Goal: Task Accomplishment & Management: Manage account settings

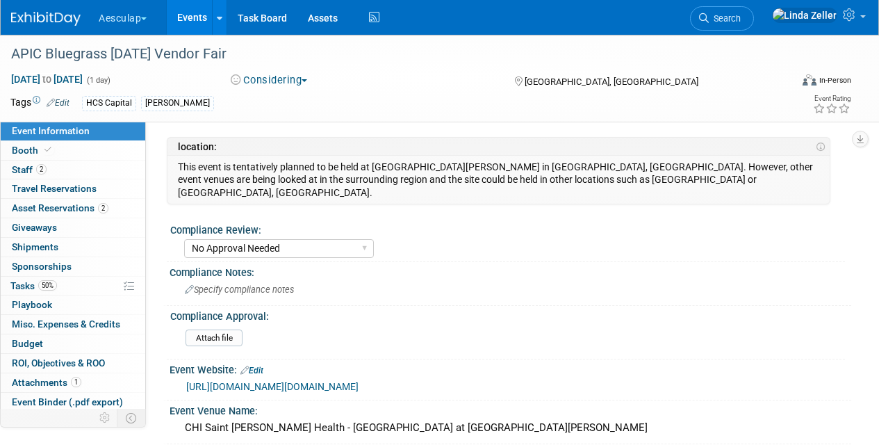
select select "No Approval Needed"
select select "HCS"
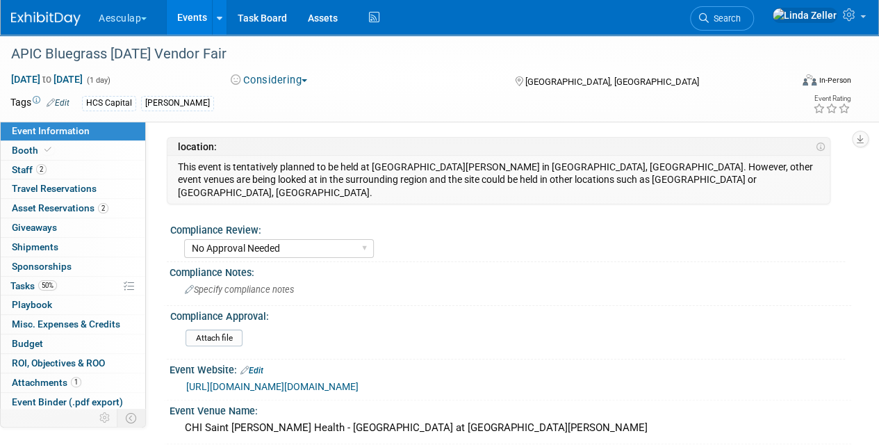
click at [284, 79] on button "Considering" at bounding box center [269, 80] width 87 height 15
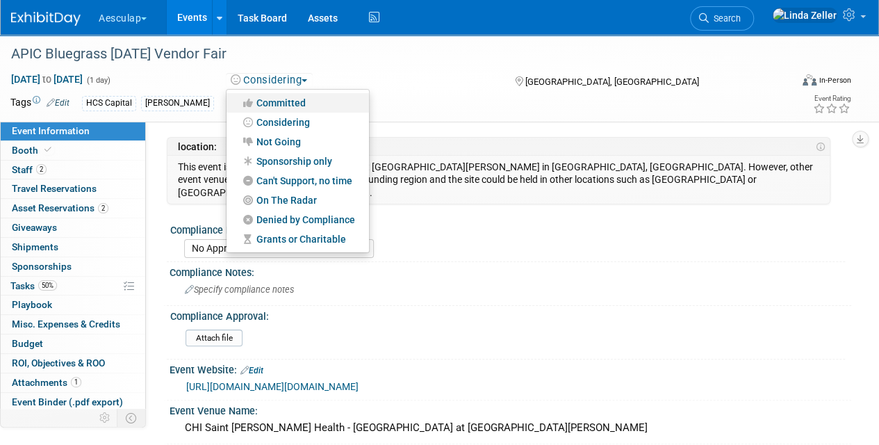
click at [274, 98] on link "Committed" at bounding box center [298, 102] width 142 height 19
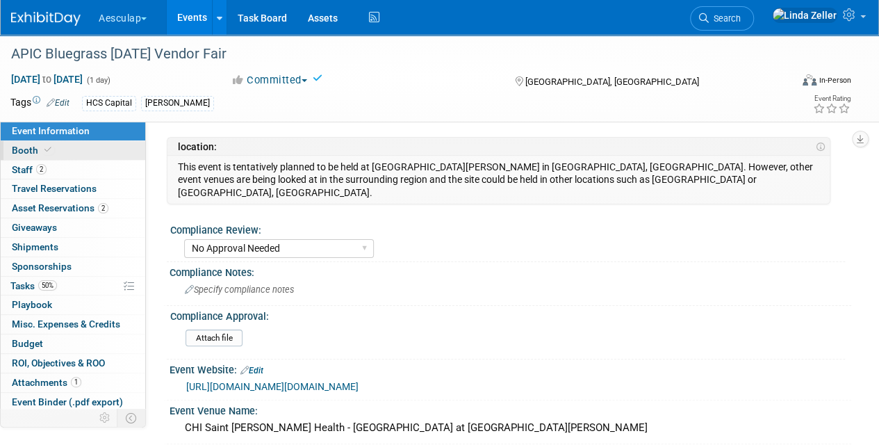
click at [36, 143] on link "Booth" at bounding box center [73, 150] width 145 height 19
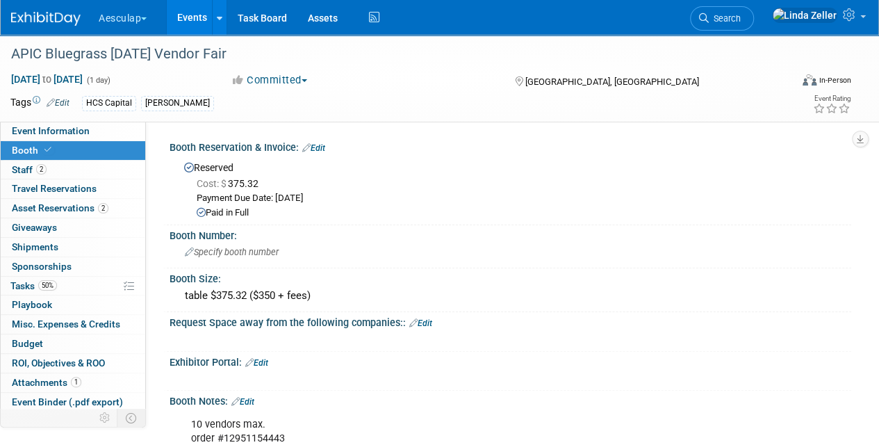
click at [193, 15] on link "Events" at bounding box center [192, 17] width 51 height 35
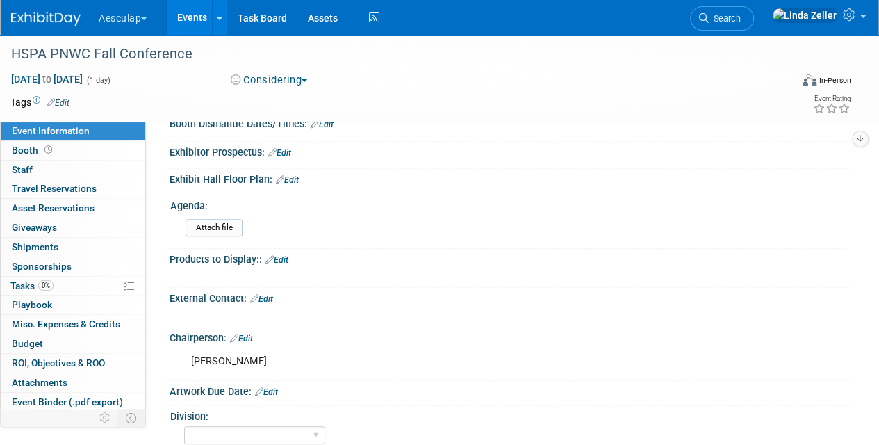
scroll to position [417, 0]
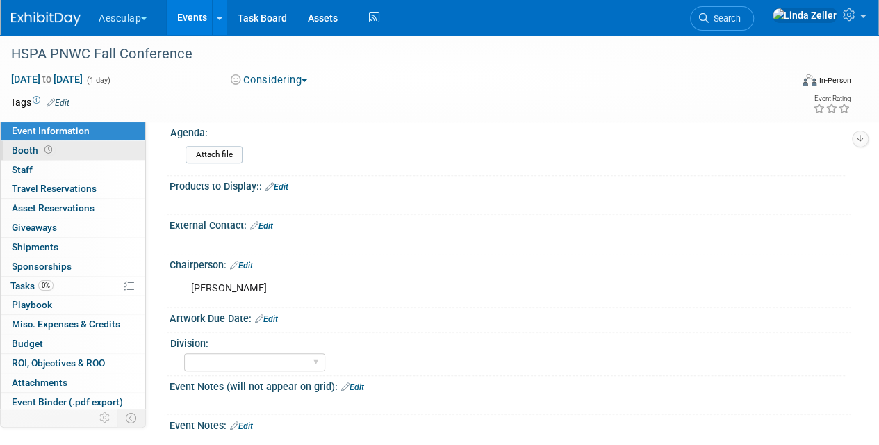
click at [21, 150] on span "Booth" at bounding box center [33, 150] width 43 height 11
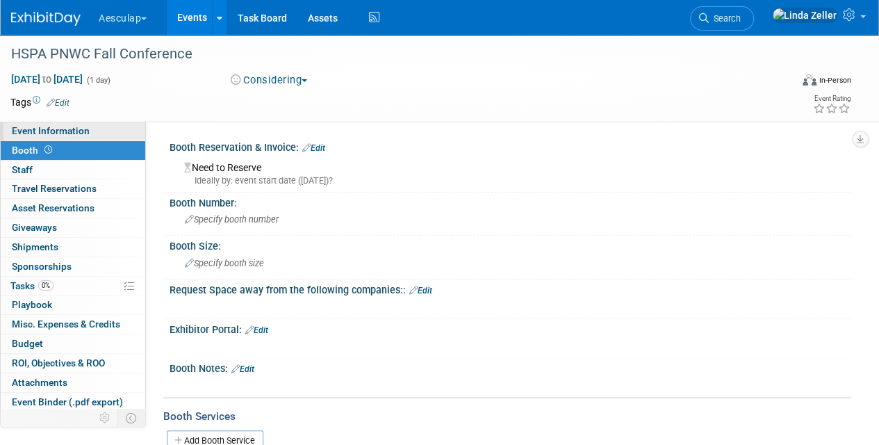
click at [82, 129] on span "Event Information" at bounding box center [51, 130] width 78 height 11
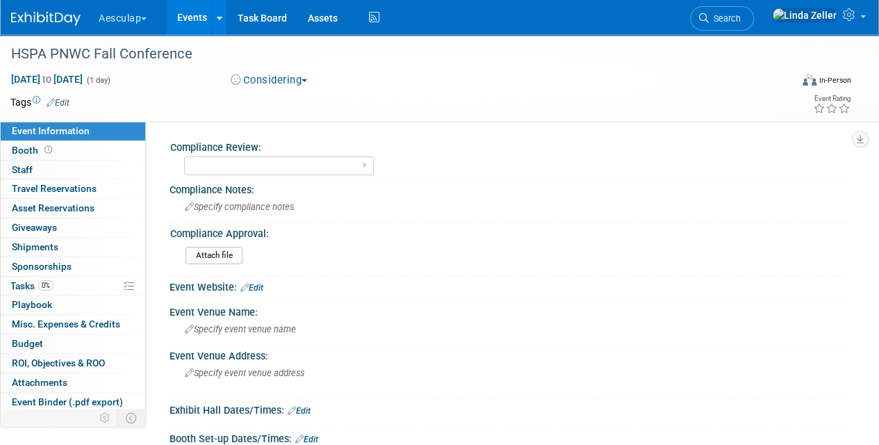
click at [186, 18] on link "Events" at bounding box center [192, 17] width 51 height 35
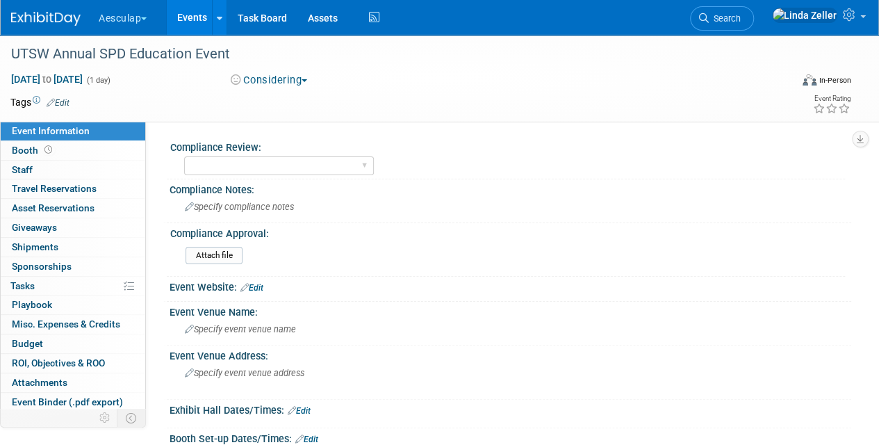
click at [58, 98] on link "Edit" at bounding box center [58, 103] width 23 height 10
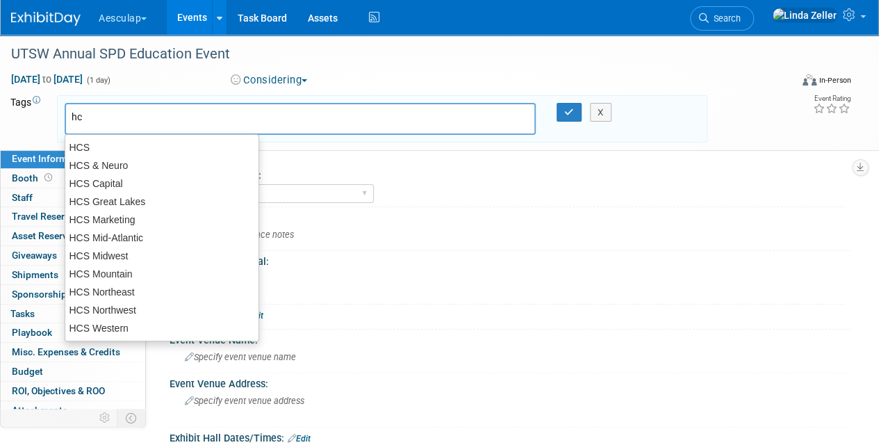
type input "hcs"
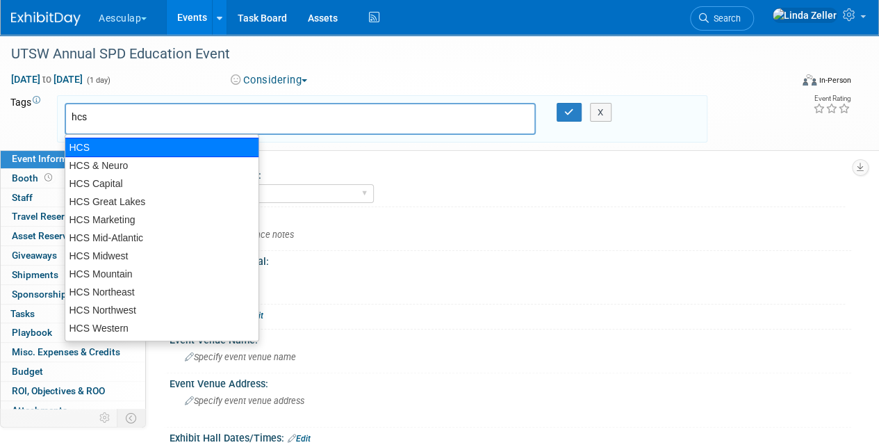
click at [100, 146] on div "HCS" at bounding box center [162, 147] width 195 height 19
type input "HCS"
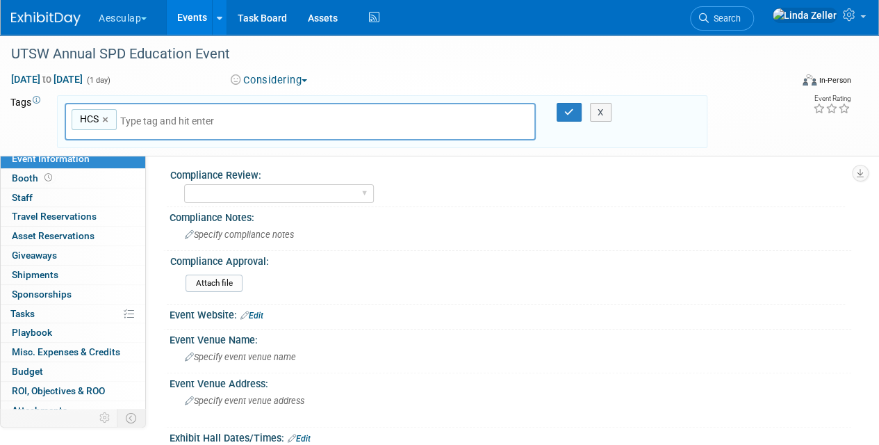
click at [145, 117] on input "text" at bounding box center [217, 121] width 195 height 14
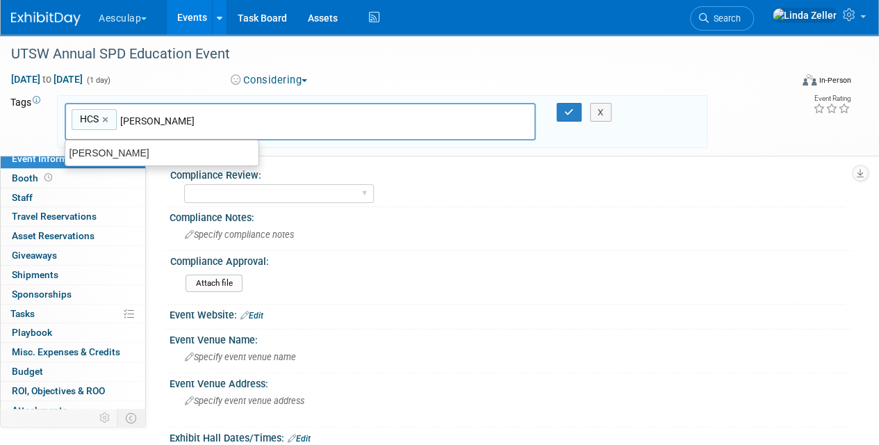
type input "linda"
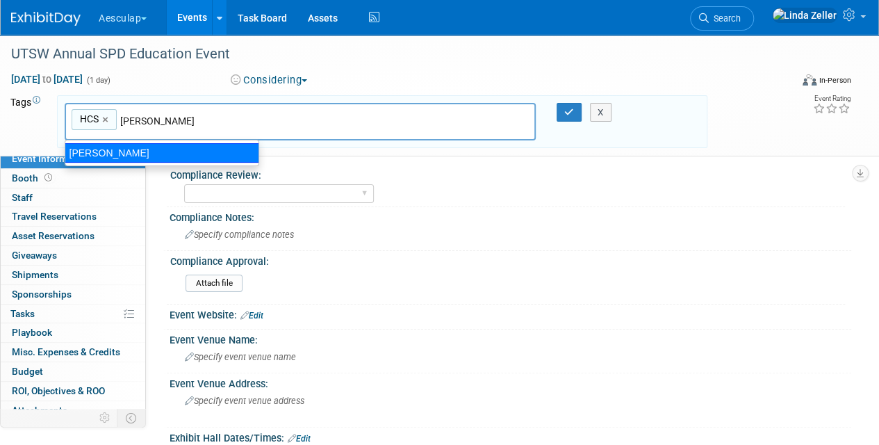
click at [116, 154] on div "[PERSON_NAME]" at bounding box center [162, 152] width 195 height 19
type input "HCS, Linda"
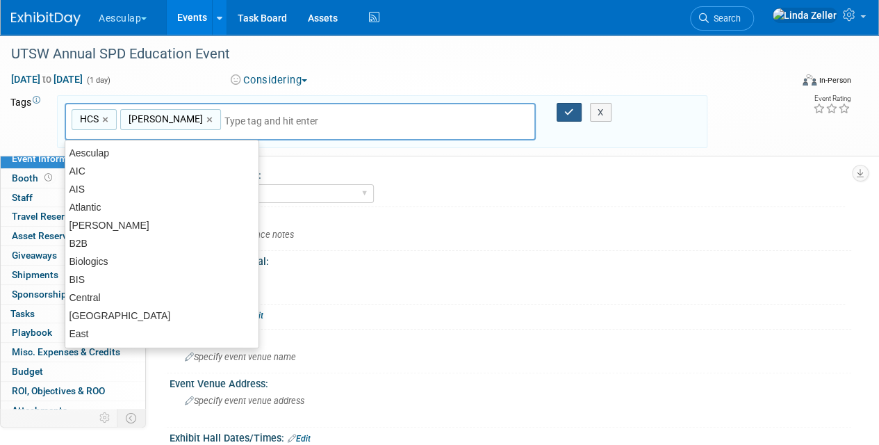
click at [566, 112] on icon "button" at bounding box center [569, 112] width 10 height 9
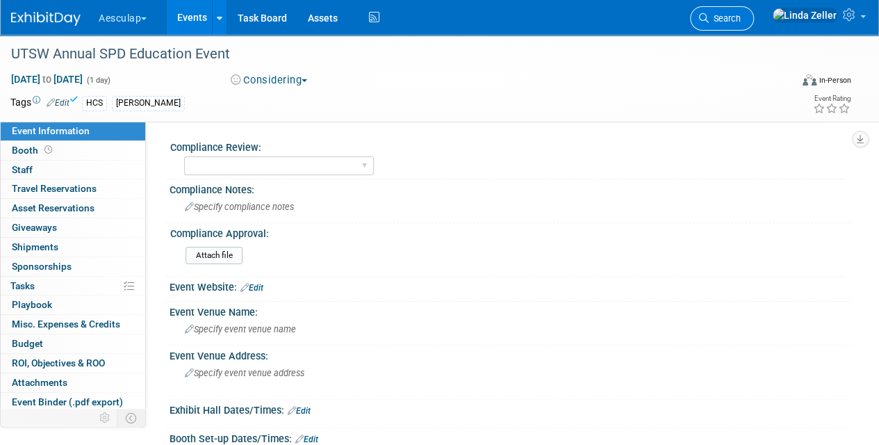
click at [741, 20] on span "Search" at bounding box center [725, 18] width 32 height 10
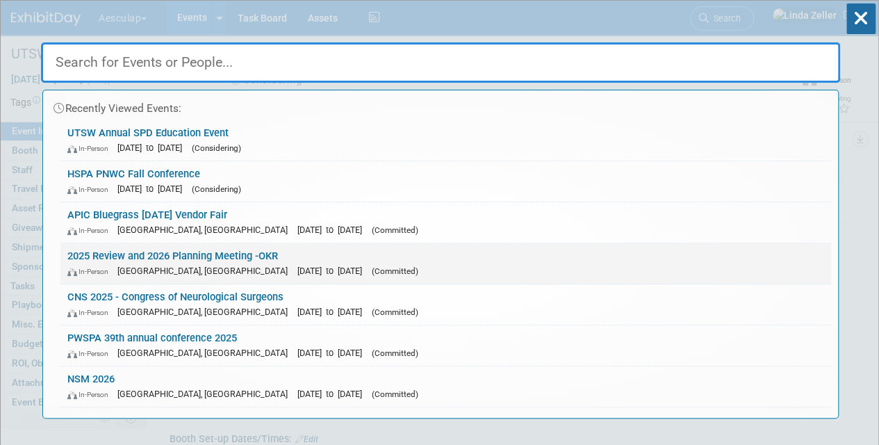
click at [112, 256] on link "2025 Review and 2026 Planning Meeting -OKR In-Person San Diego, CA Sep 8, 2025 …" at bounding box center [445, 263] width 771 height 40
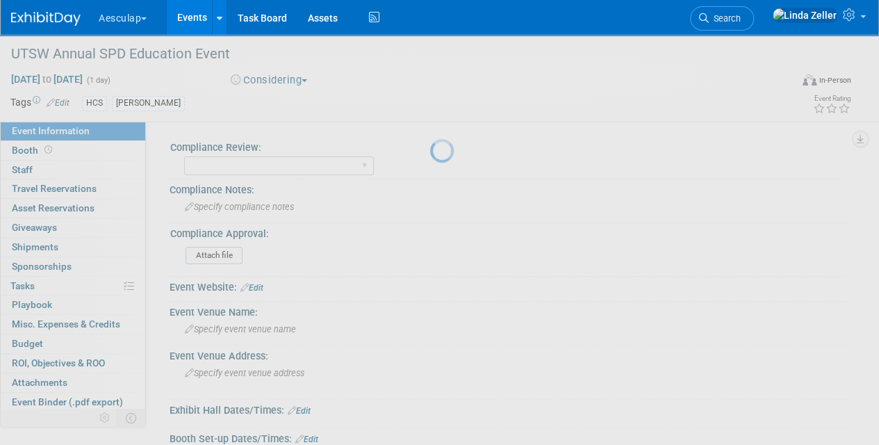
click at [430, 256] on div at bounding box center [439, 222] width 19 height 445
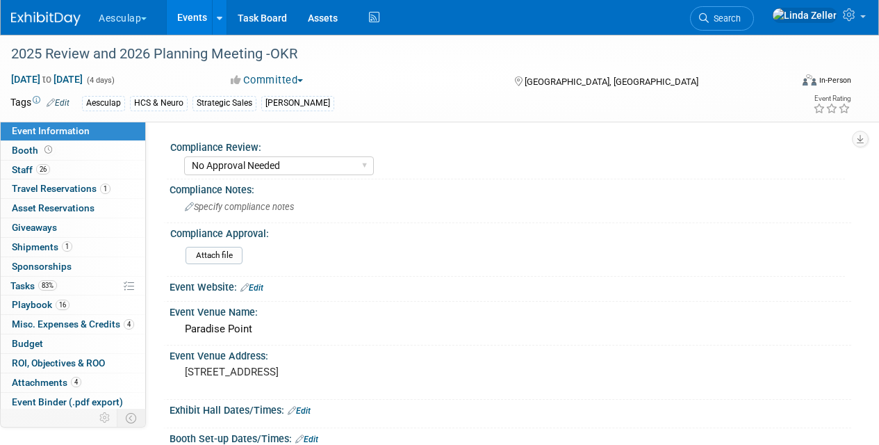
select select "No Approval Needed"
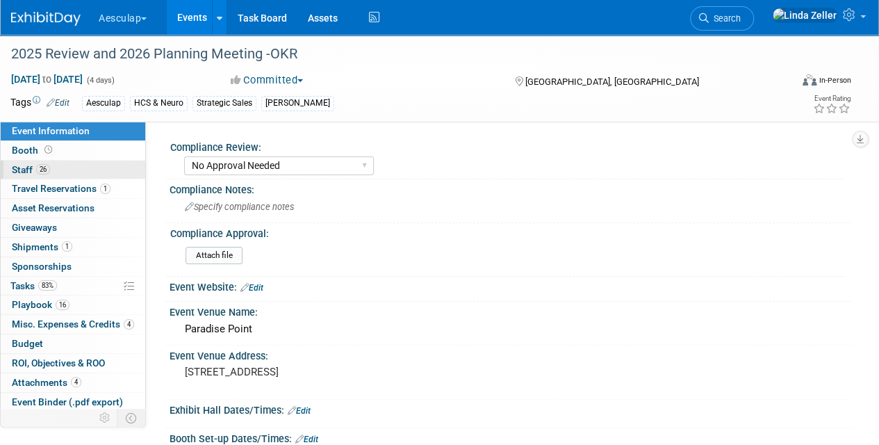
click at [29, 161] on link "26 Staff 26" at bounding box center [73, 170] width 145 height 19
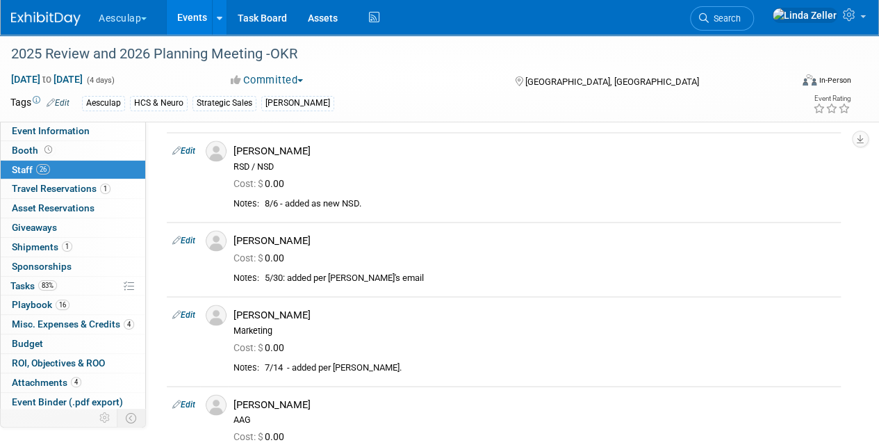
scroll to position [1251, 0]
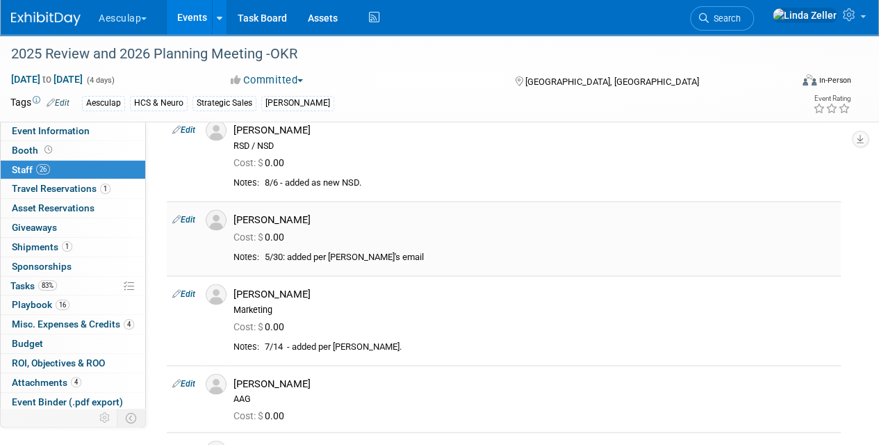
click at [188, 214] on link "Edit" at bounding box center [183, 219] width 23 height 10
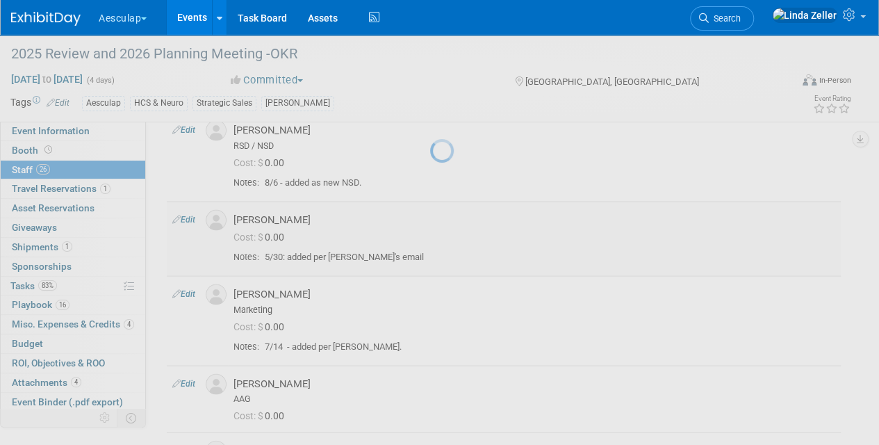
select select "decb5f8b-815d-40e6-85e0-ddd77a95d061"
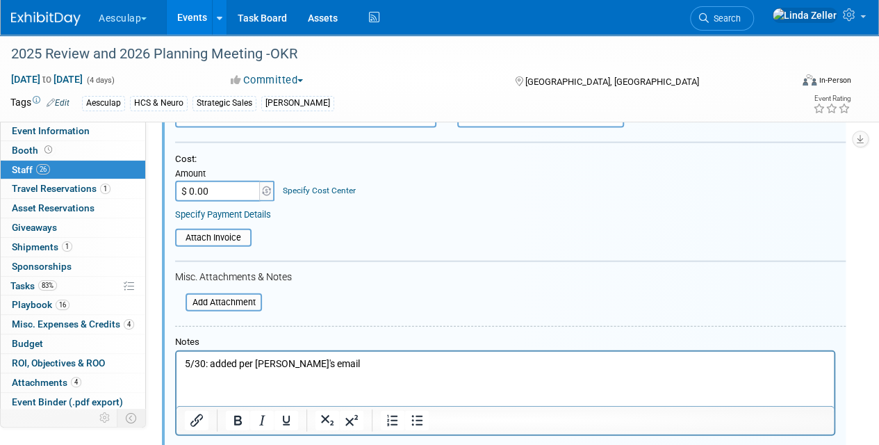
scroll to position [1637, 0]
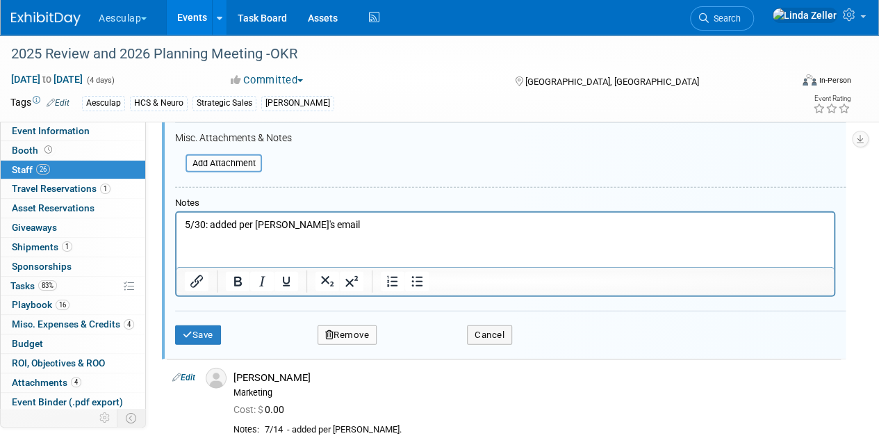
click at [343, 325] on button "Remove" at bounding box center [348, 334] width 60 height 19
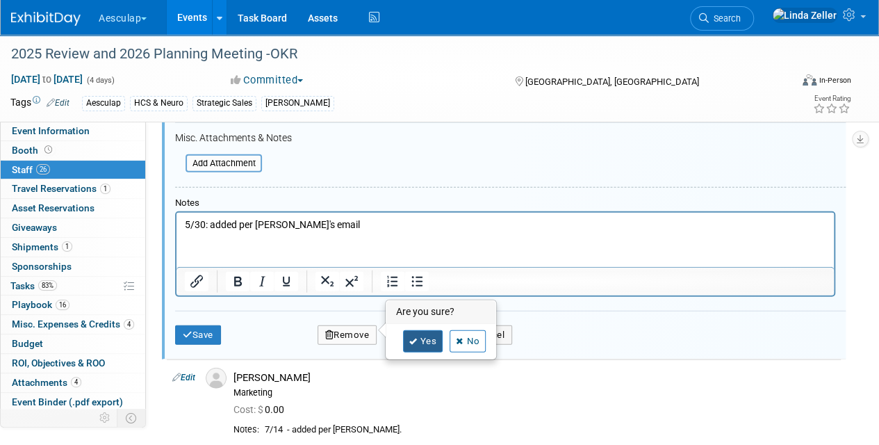
click at [425, 341] on link "Yes" at bounding box center [423, 341] width 40 height 22
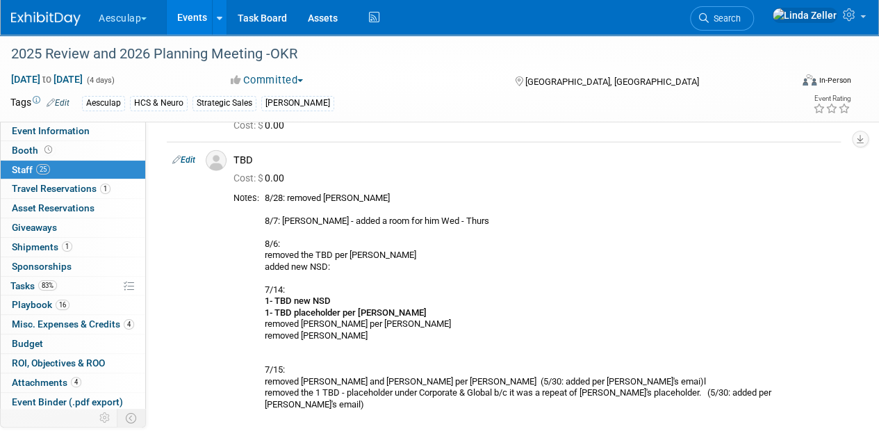
scroll to position [1611, 0]
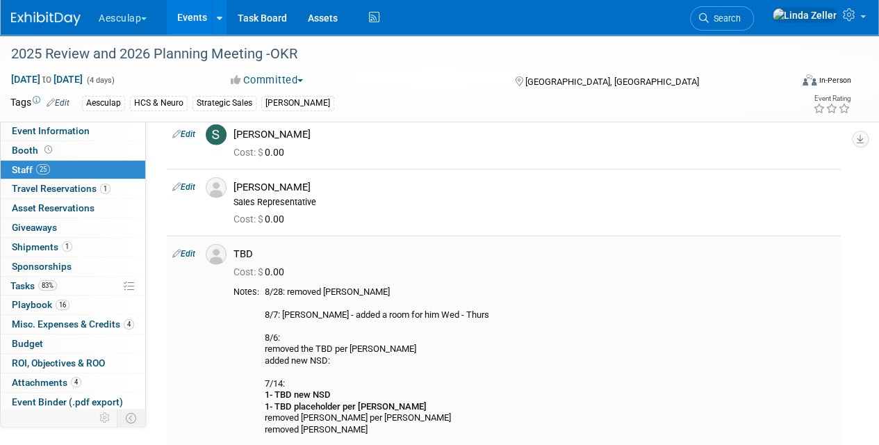
click at [188, 249] on link "Edit" at bounding box center [183, 254] width 23 height 10
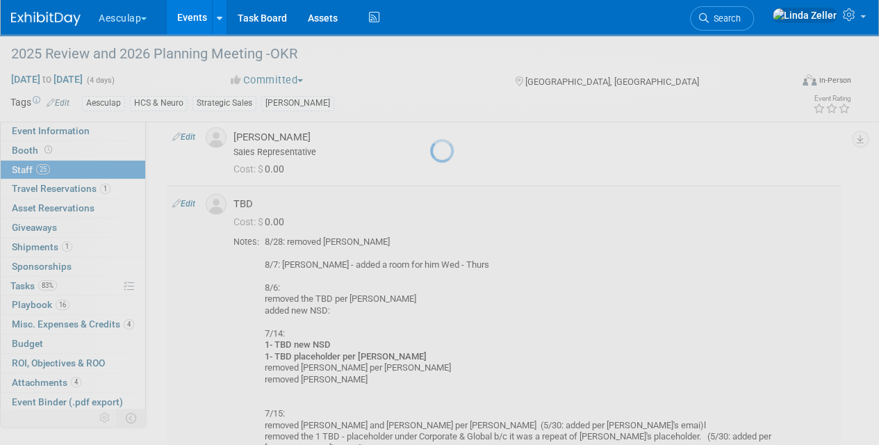
select select "00150ee3-2016-4d98-ba55-31f8690fcacb"
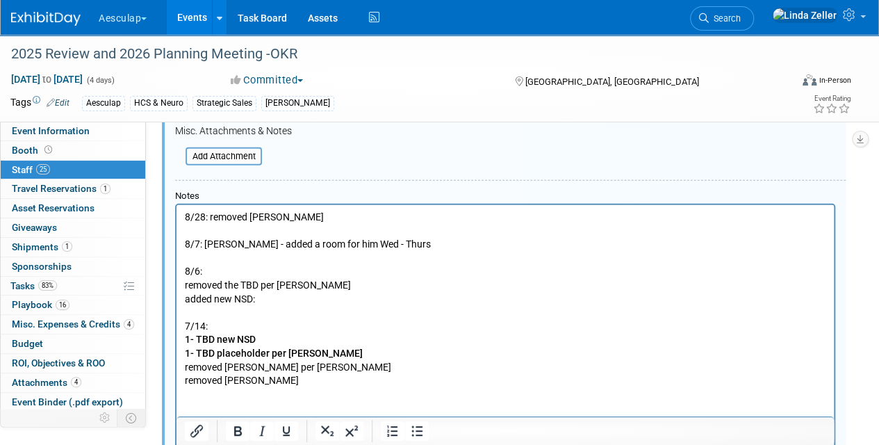
scroll to position [2100, 0]
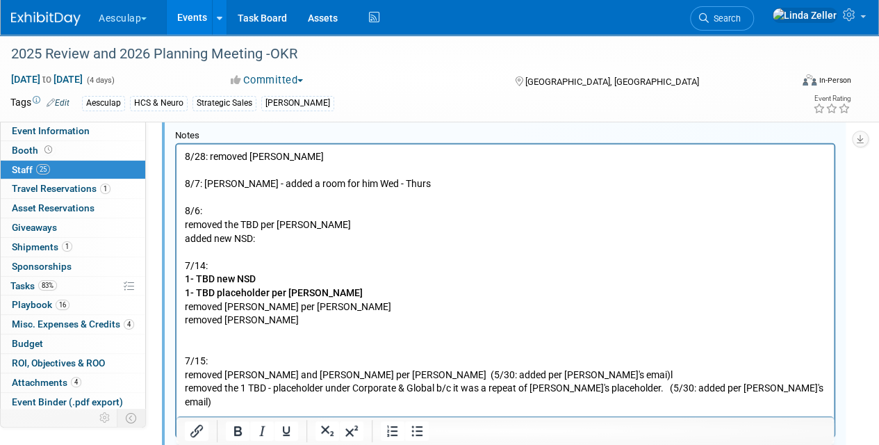
click at [184, 157] on body "8/28: removed [PERSON_NAME] 8/7: [PERSON_NAME] - added a room for him Wed - [DA…" at bounding box center [505, 279] width 643 height 259
click at [185, 183] on p "8/28: removed [PERSON_NAME] 8/7: [PERSON_NAME] - added a room for him Wed - [DA…" at bounding box center [505, 279] width 641 height 259
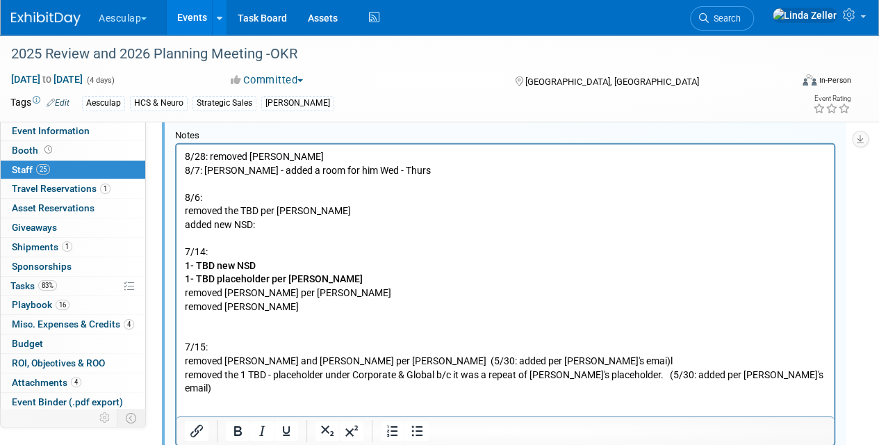
click at [184, 158] on body "8/28: removed [PERSON_NAME] 8/7: [PERSON_NAME] - added a room for him Wed - [DA…" at bounding box center [505, 272] width 643 height 245
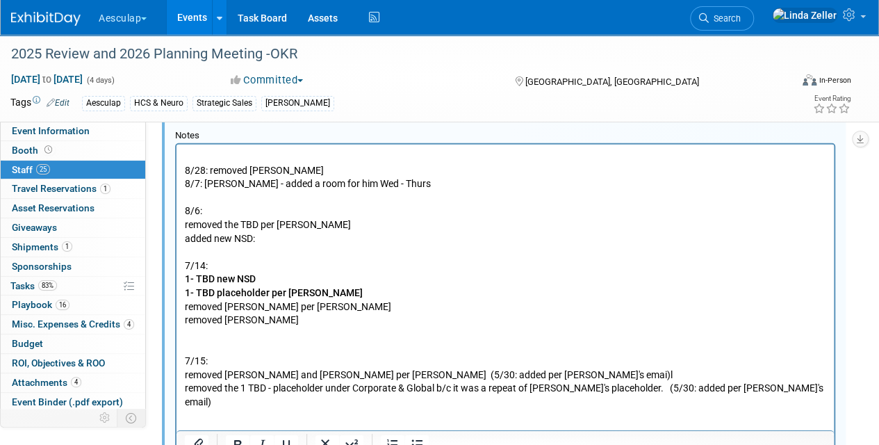
click at [184, 158] on body "8/28: removed [PERSON_NAME] 8/7: [PERSON_NAME] - added a room for him Wed - [DA…" at bounding box center [505, 279] width 643 height 259
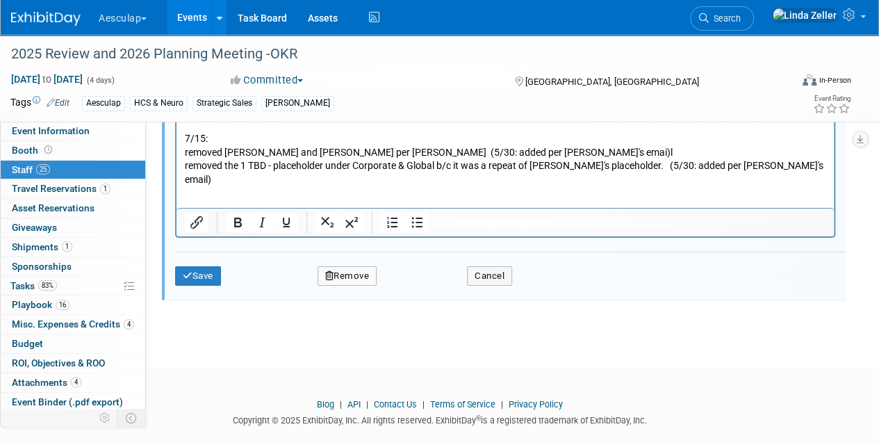
scroll to position [2334, 0]
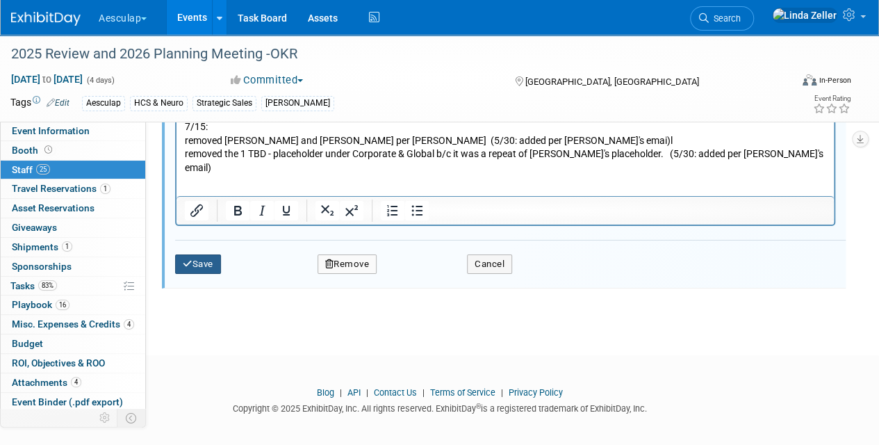
click at [209, 257] on button "Save" at bounding box center [198, 263] width 46 height 19
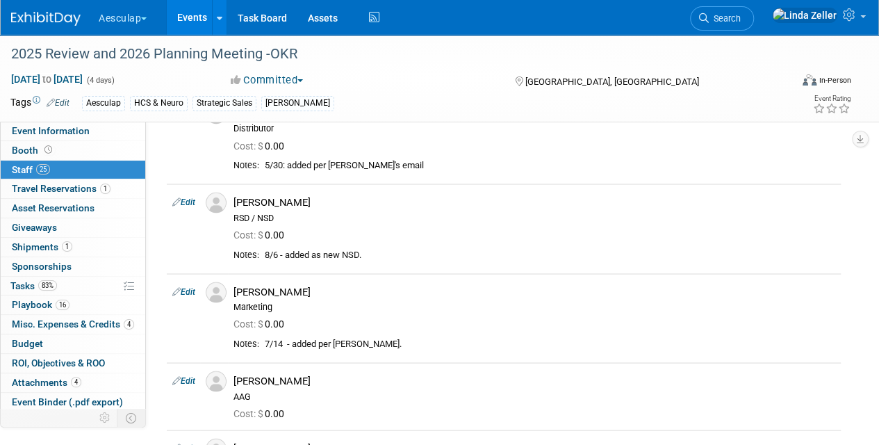
scroll to position [985, 0]
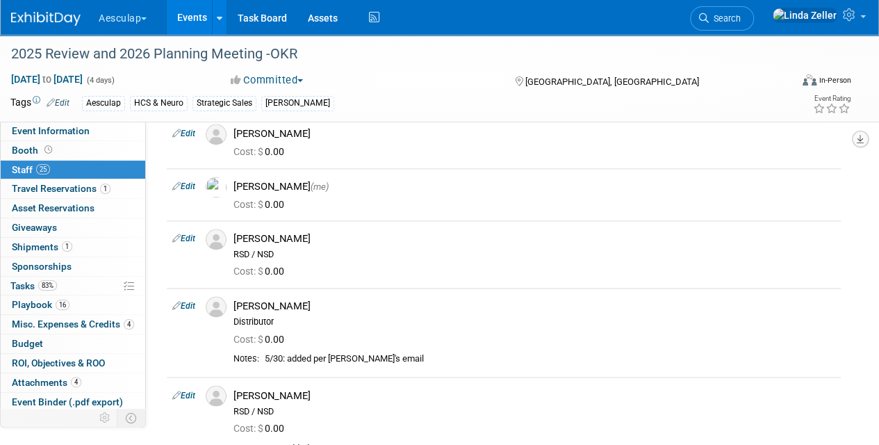
click at [859, 138] on icon "button" at bounding box center [860, 139] width 7 height 9
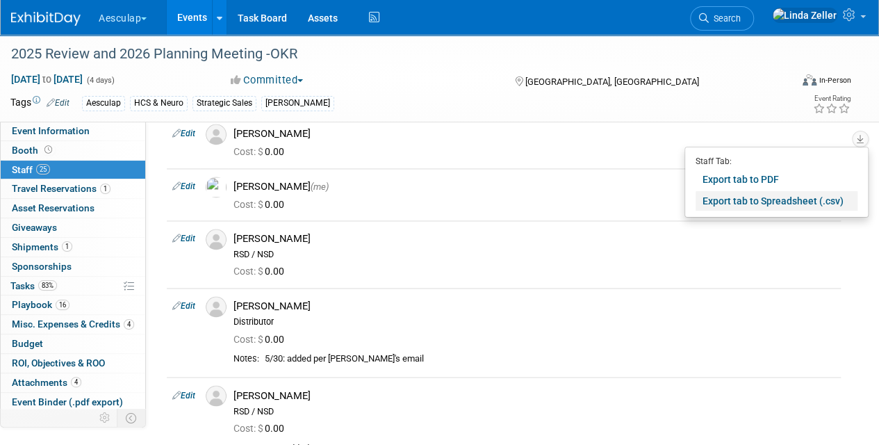
click at [771, 197] on link "Export tab to Spreadsheet (.csv)" at bounding box center [777, 200] width 162 height 19
